Goal: Navigation & Orientation: Find specific page/section

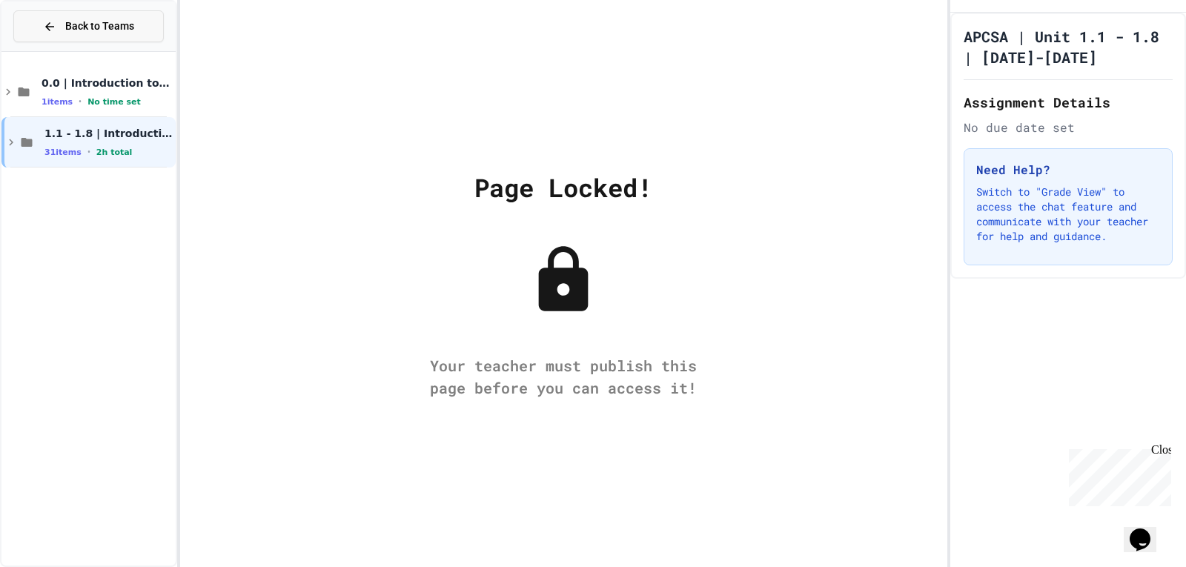
click at [139, 17] on button "Back to Teams" at bounding box center [88, 26] width 150 height 32
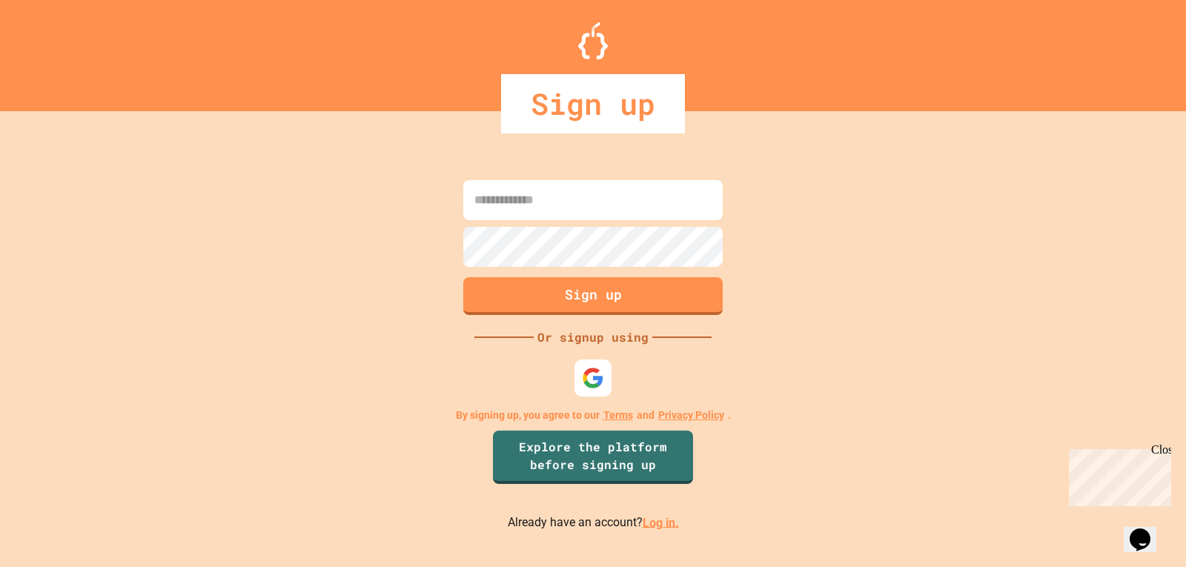
click at [647, 528] on link "Log in." at bounding box center [661, 522] width 36 height 14
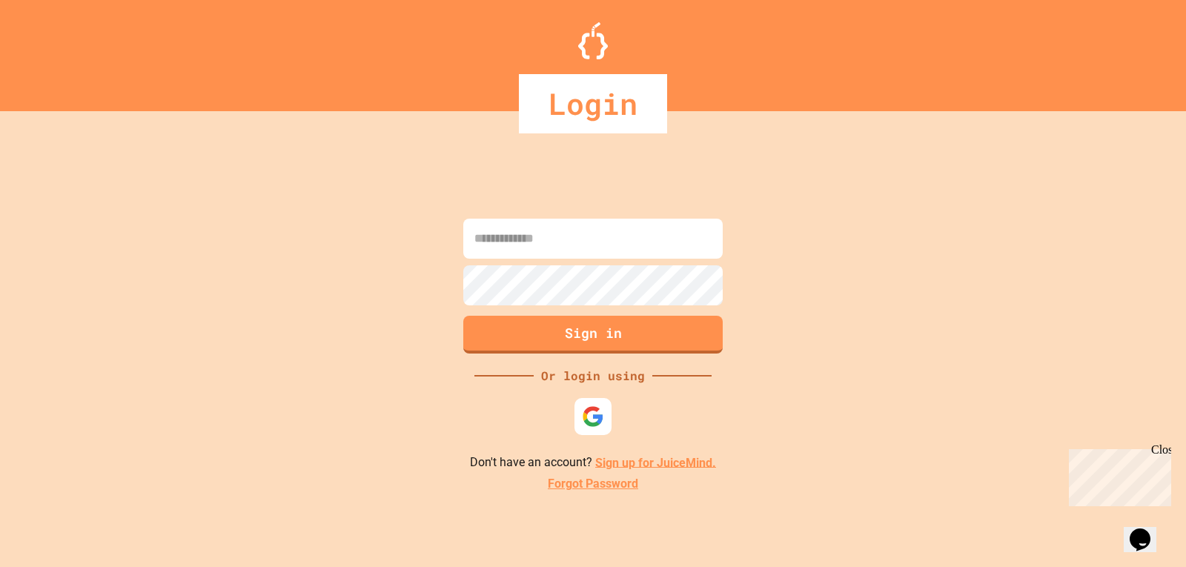
click at [618, 253] on input at bounding box center [592, 239] width 259 height 40
type input "**********"
click at [575, 331] on button "Sign in" at bounding box center [593, 333] width 265 height 39
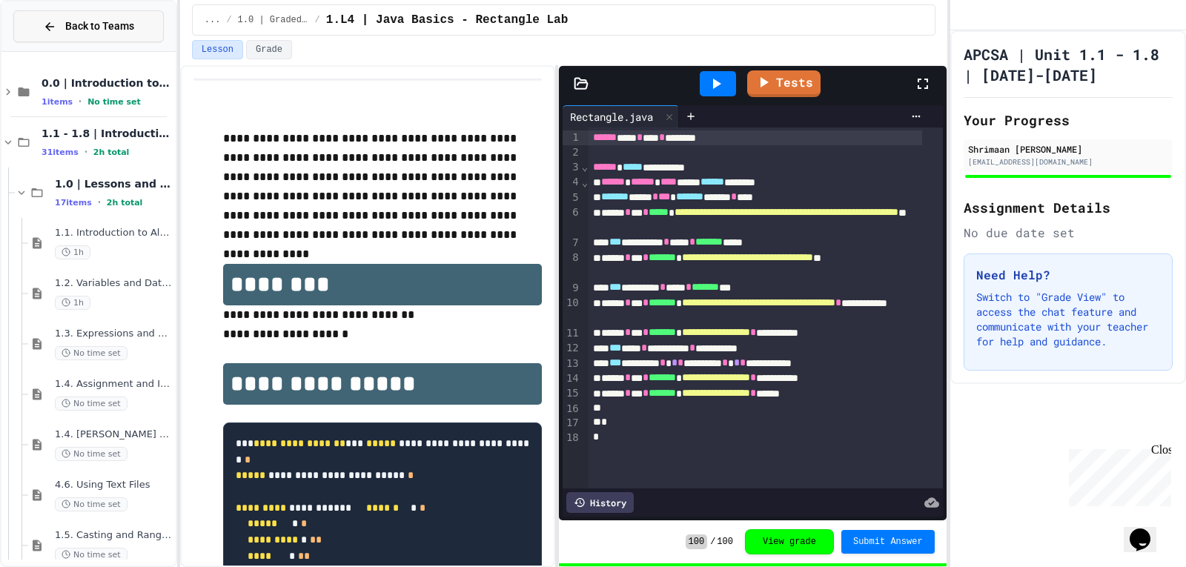
click at [102, 30] on span "Back to Teams" at bounding box center [99, 27] width 69 height 16
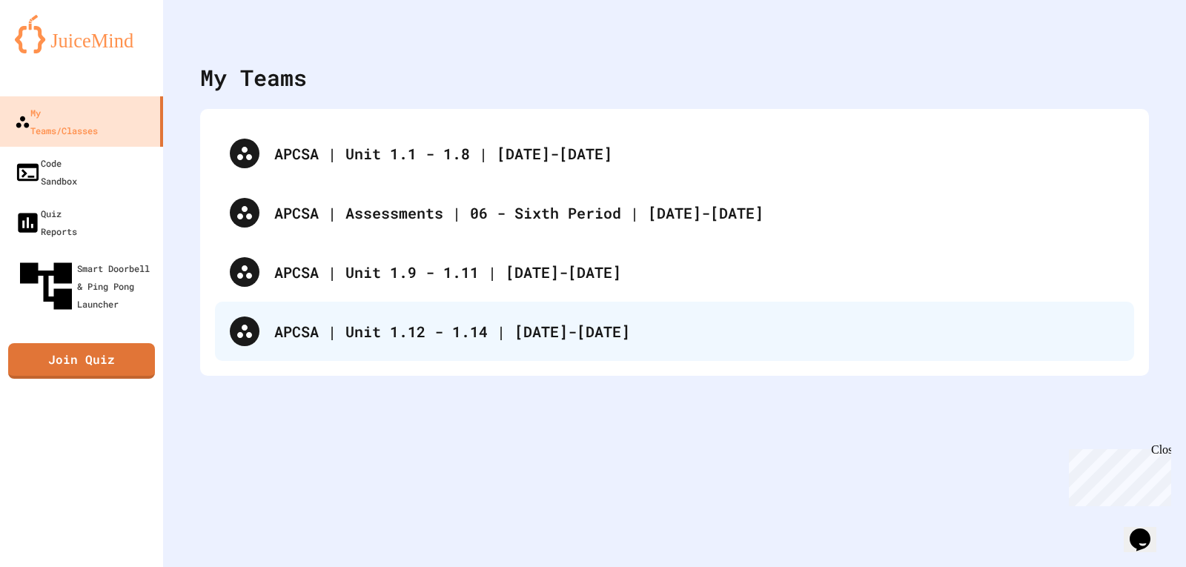
click at [348, 331] on div "APCSA | Unit 1.12 - 1.14 | [DATE]-[DATE]" at bounding box center [696, 331] width 845 height 22
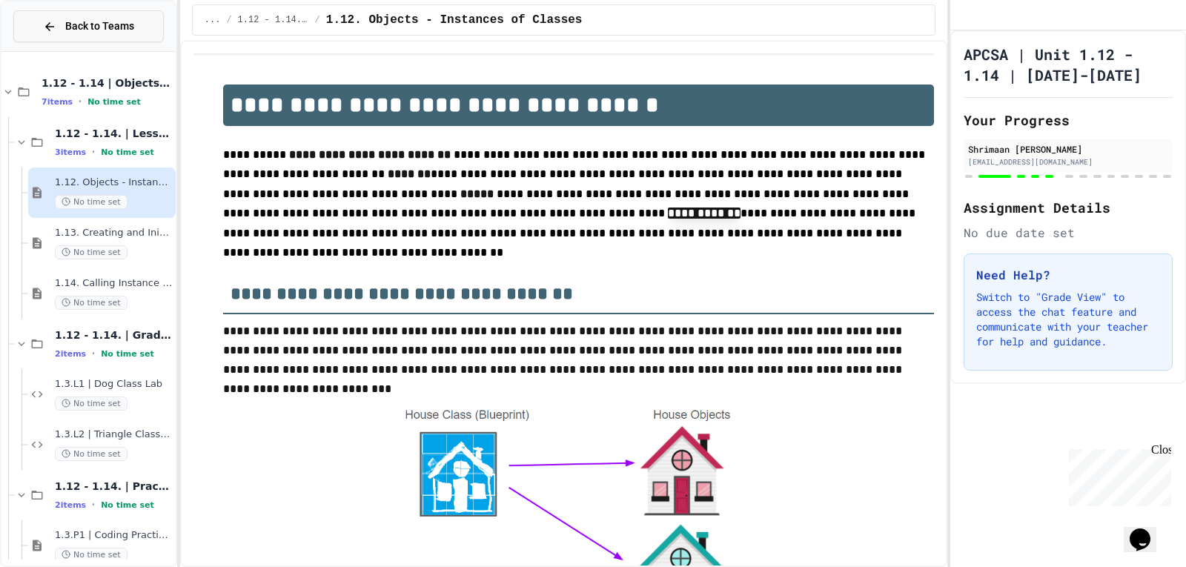
click at [70, 17] on button "Back to Teams" at bounding box center [88, 26] width 150 height 32
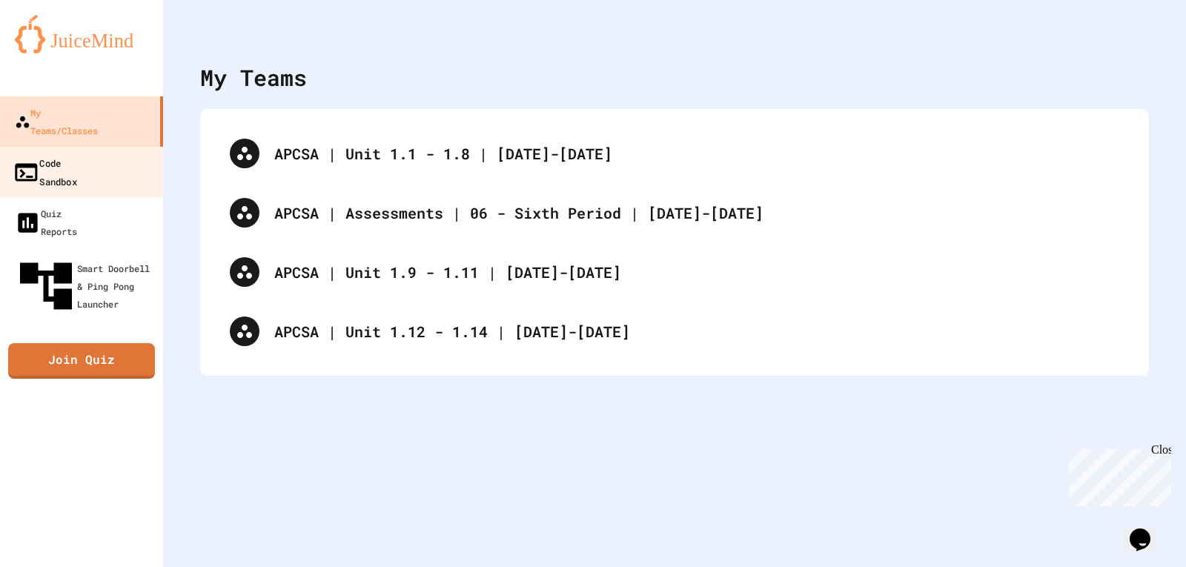
click at [48, 146] on link "Code Sandbox" at bounding box center [82, 172] width 168 height 52
